Goal: Information Seeking & Learning: Learn about a topic

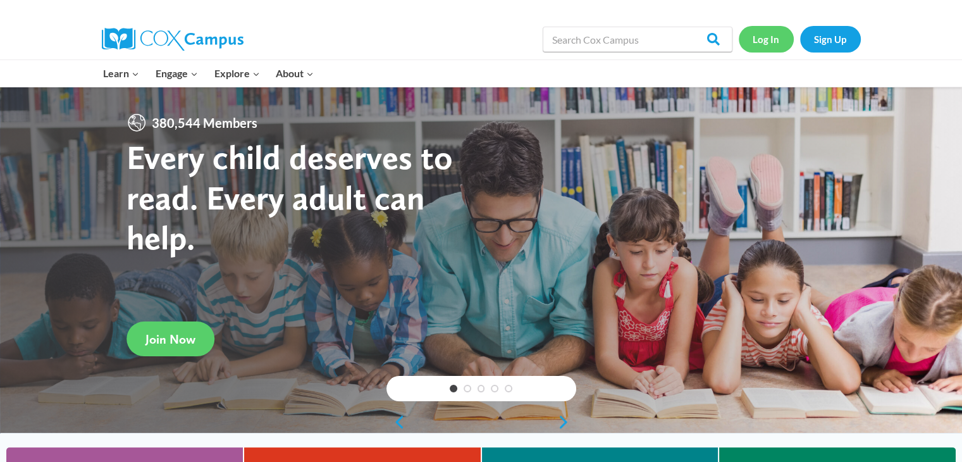
click at [767, 37] on link "Log In" at bounding box center [766, 39] width 55 height 26
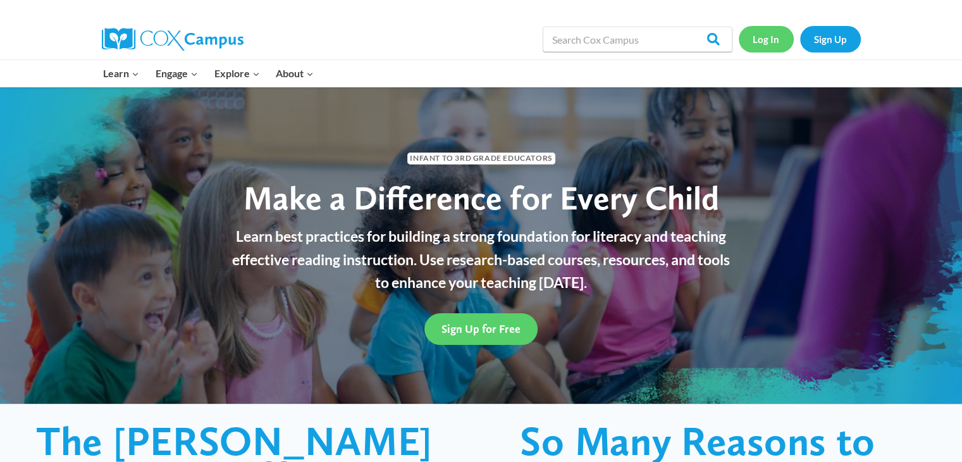
click at [757, 45] on link "Log In" at bounding box center [766, 39] width 55 height 26
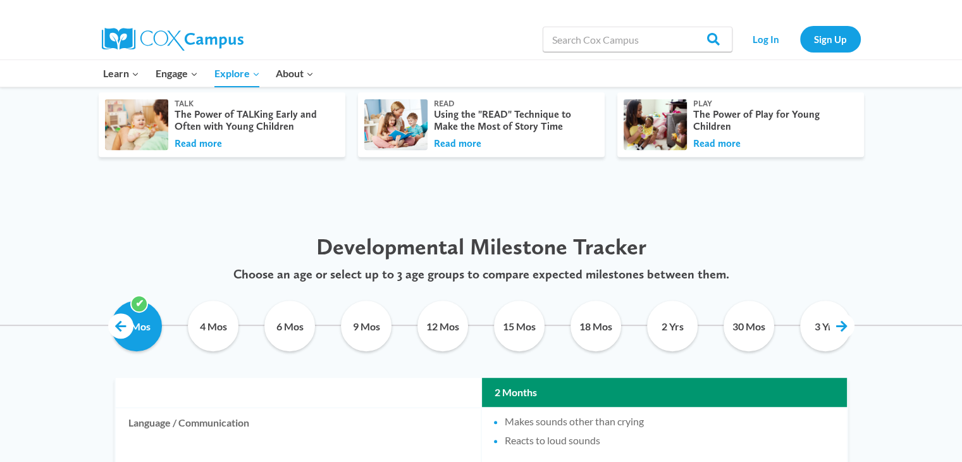
scroll to position [491, 0]
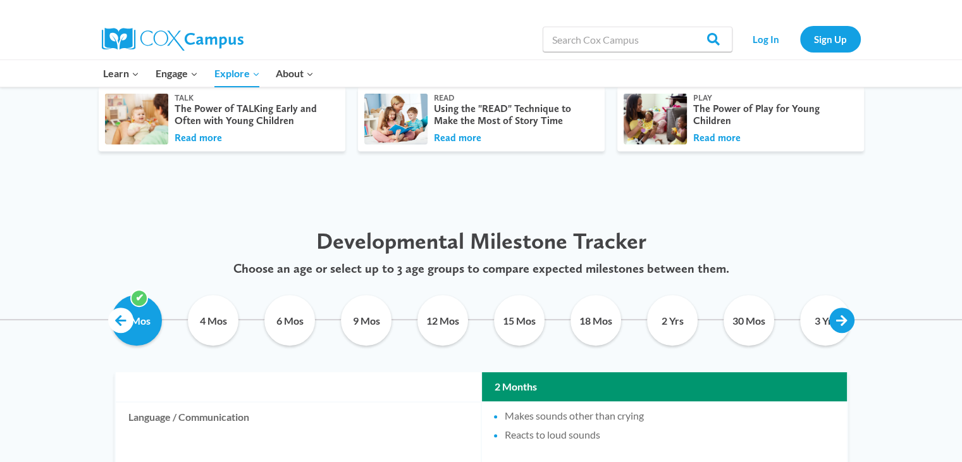
click at [835, 320] on link at bounding box center [841, 319] width 25 height 25
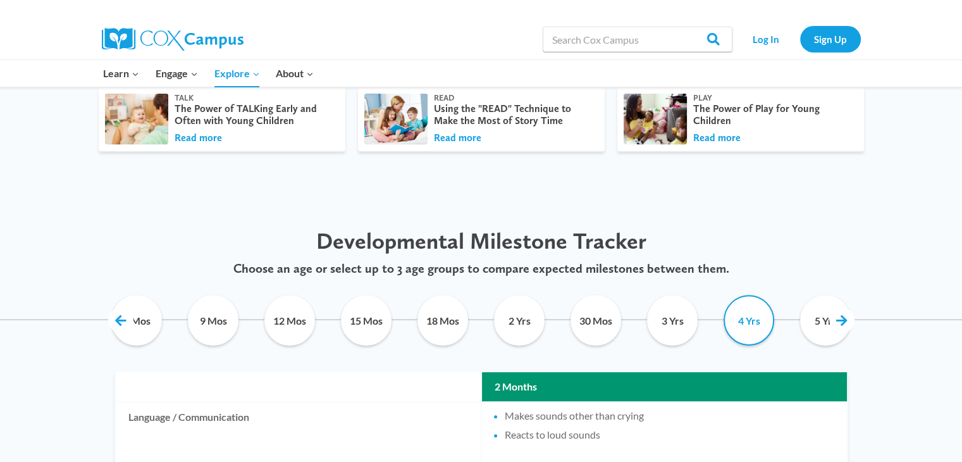
click at [749, 328] on input "4 Yrs" at bounding box center [750, 320] width 58 height 51
checkbox input "true"
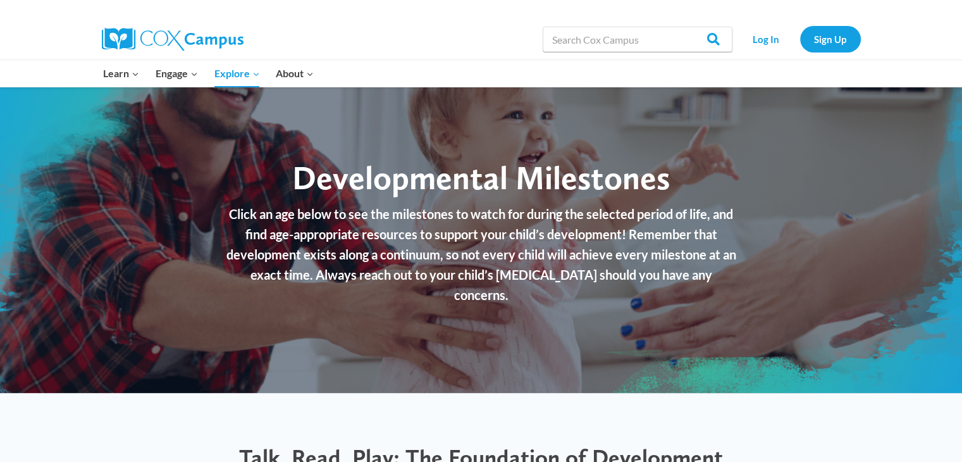
scroll to position [0, 0]
